Goal: Task Accomplishment & Management: Manage account settings

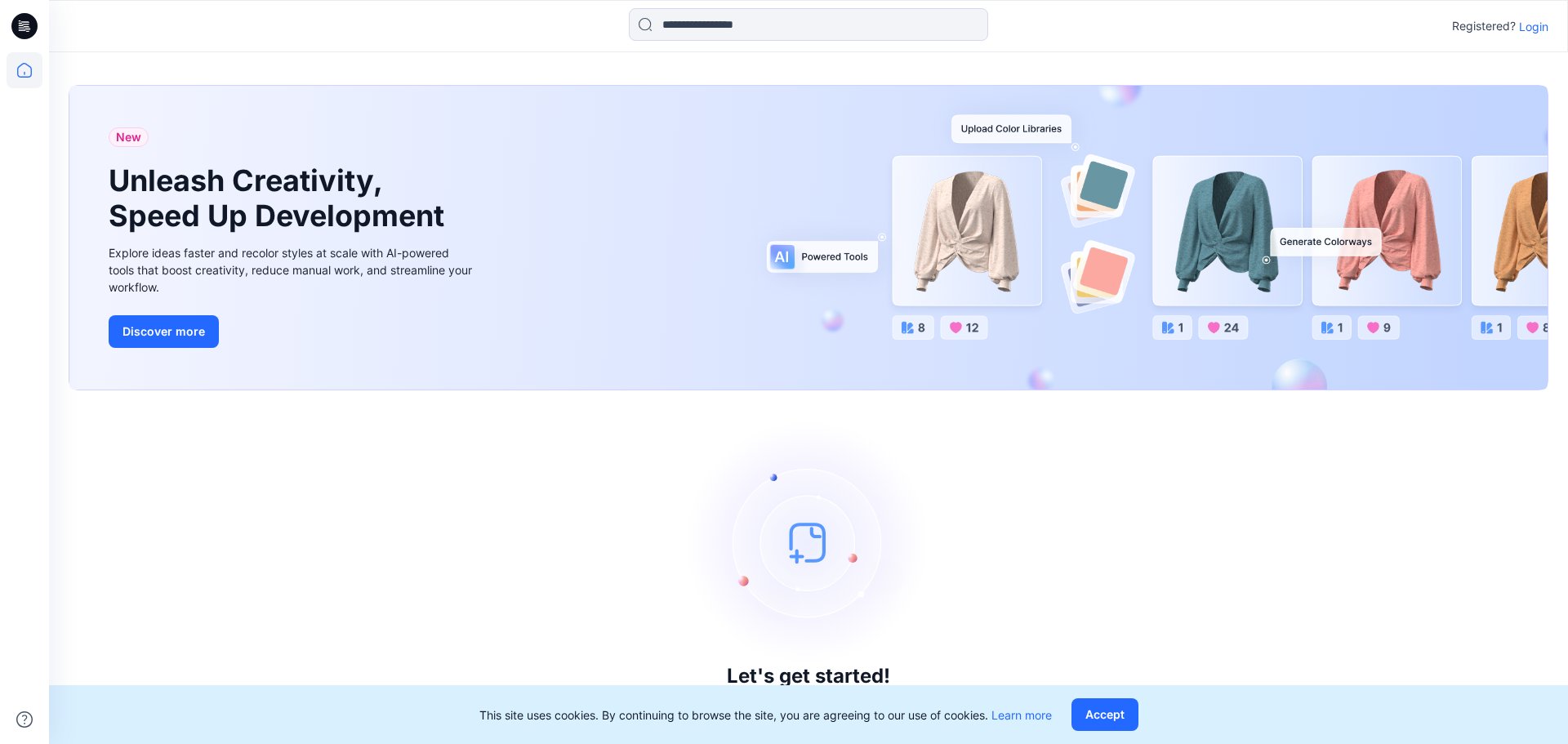
click at [1532, 28] on p "Login" at bounding box center [1533, 27] width 29 height 17
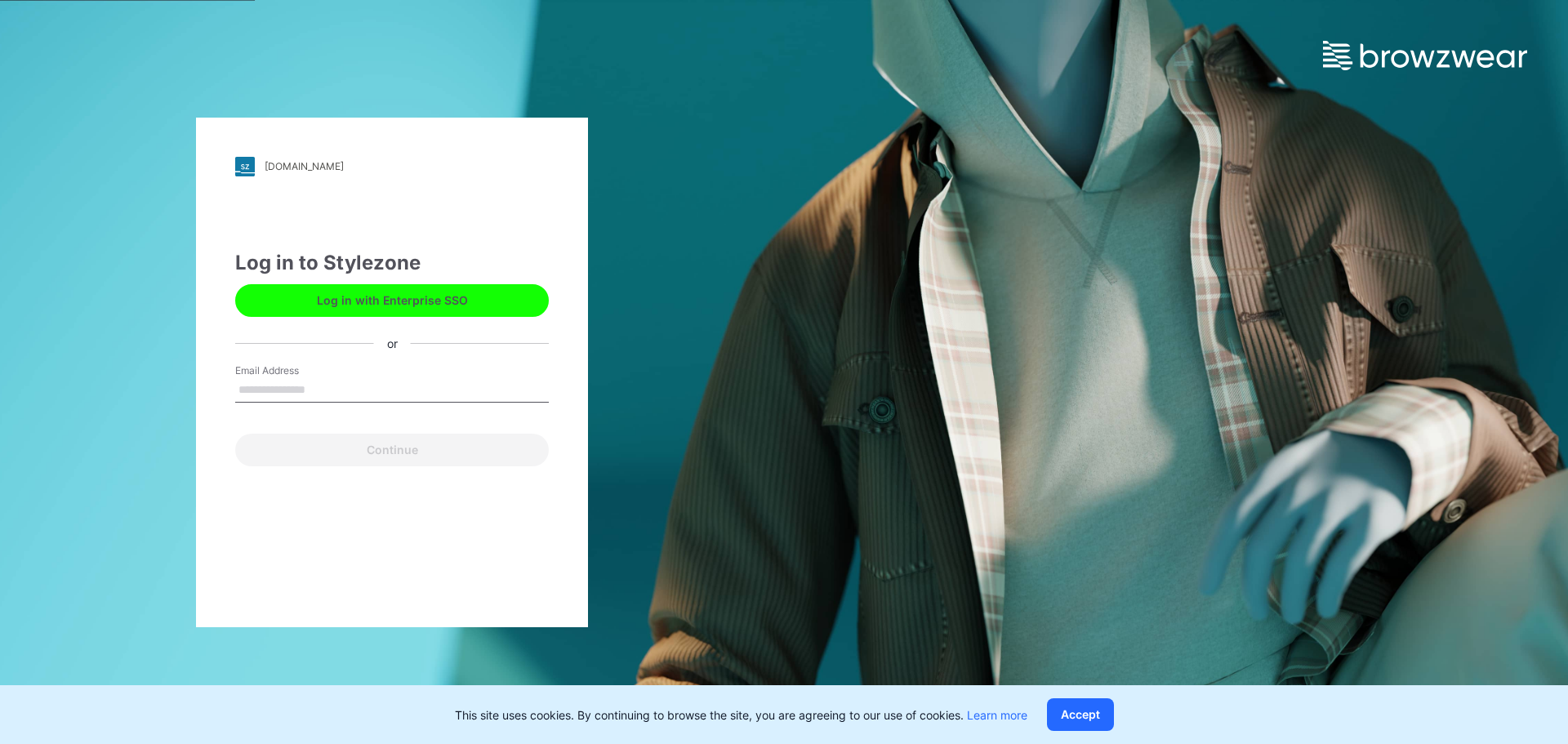
click at [408, 390] on input "Email Address" at bounding box center [391, 390] width 313 height 24
type input "**********"
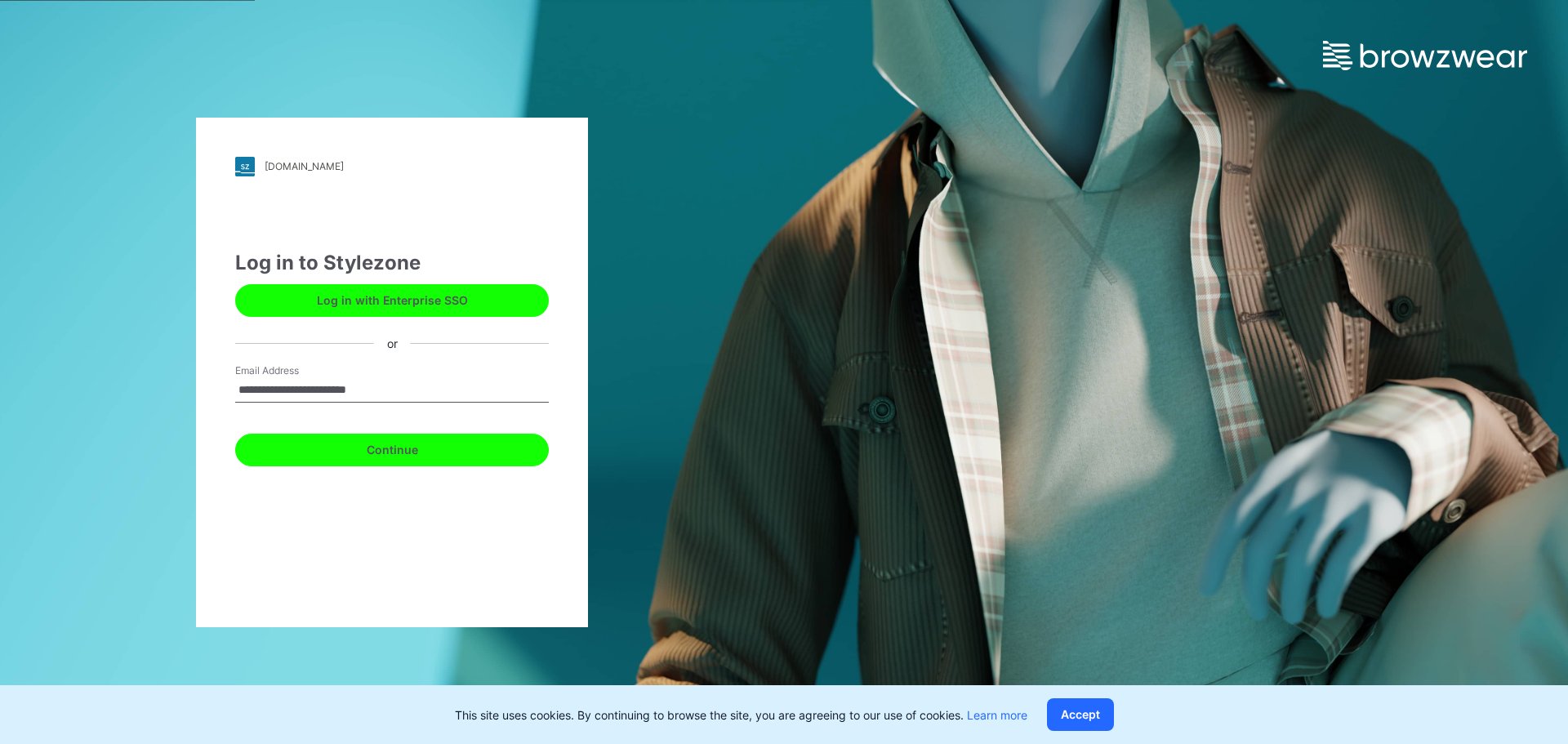
click at [414, 449] on button "Continue" at bounding box center [391, 450] width 313 height 32
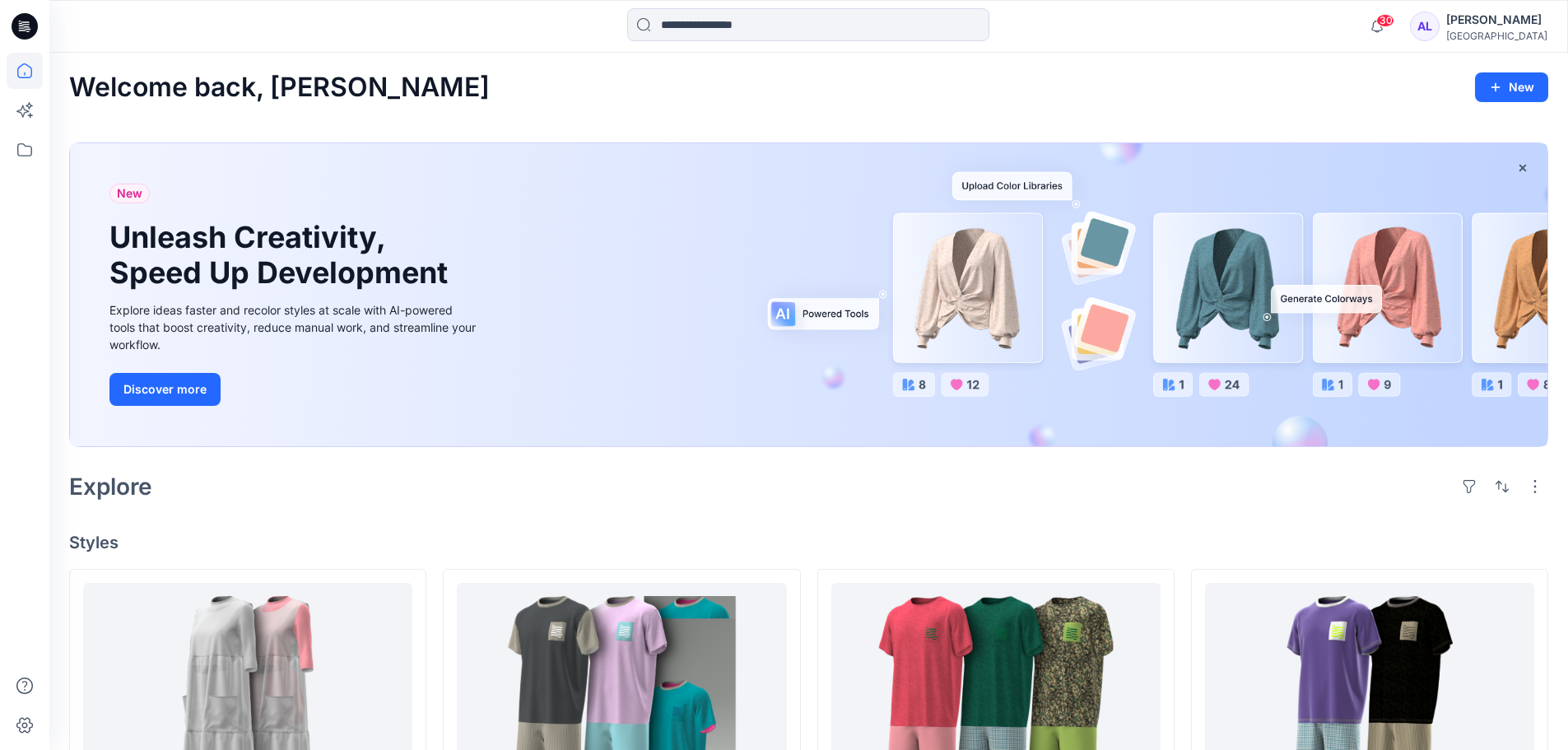
click at [577, 504] on div "Explore" at bounding box center [809, 486] width 1479 height 39
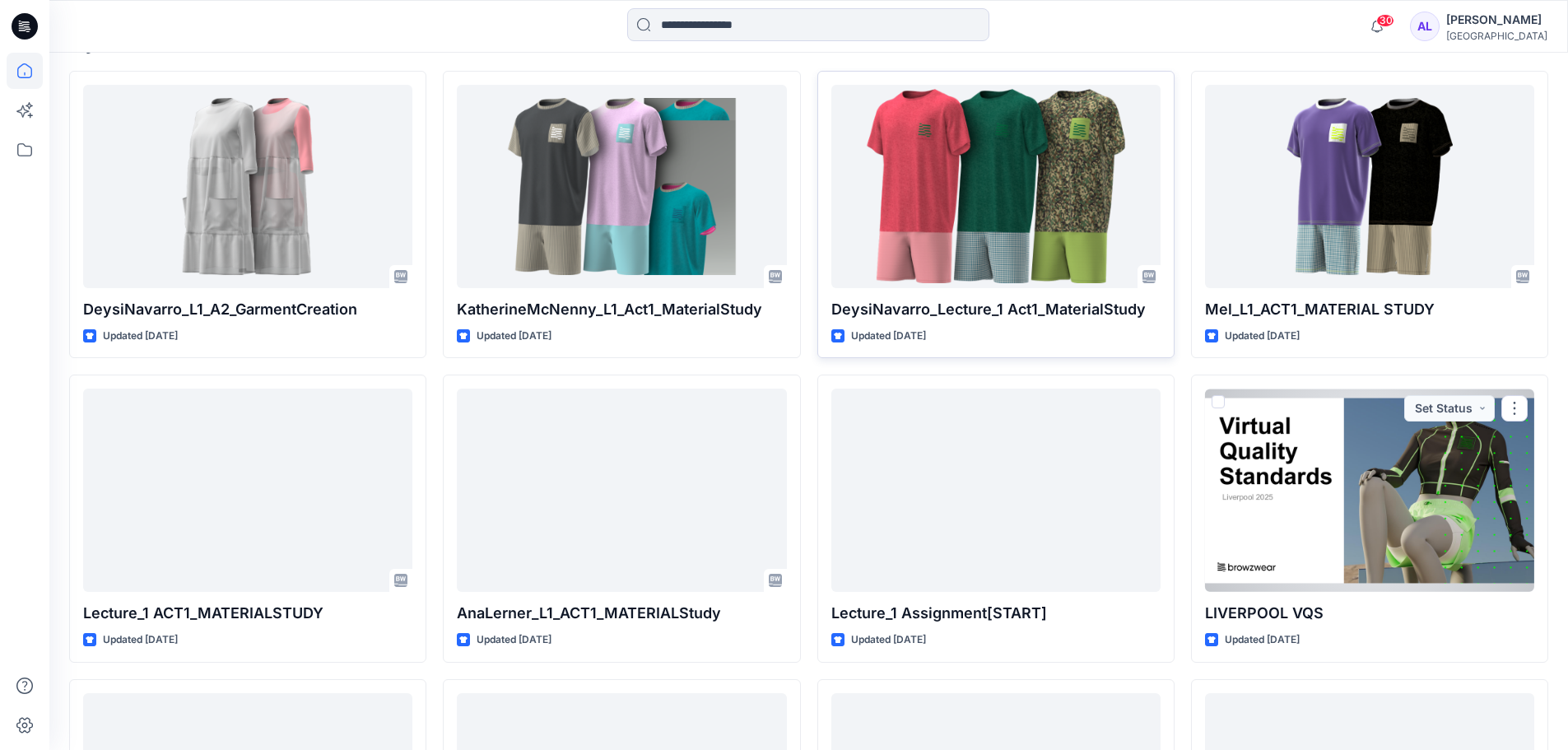
scroll to position [411, 0]
